Goal: Task Accomplishment & Management: Manage account settings

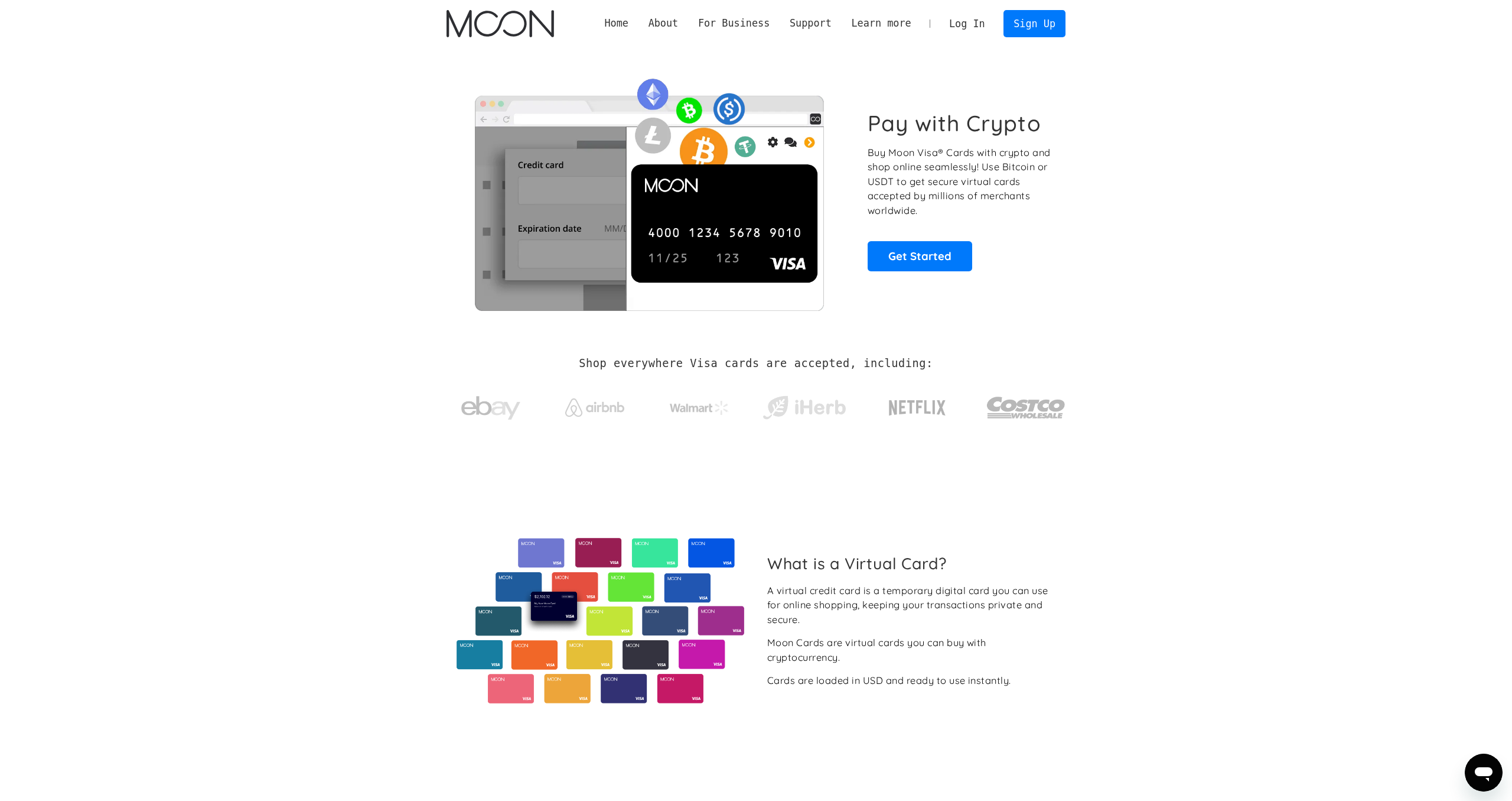
click at [978, 30] on link "Log In" at bounding box center [967, 23] width 55 height 26
click at [976, 17] on link "Log In" at bounding box center [967, 23] width 55 height 26
